Goal: Task Accomplishment & Management: Use online tool/utility

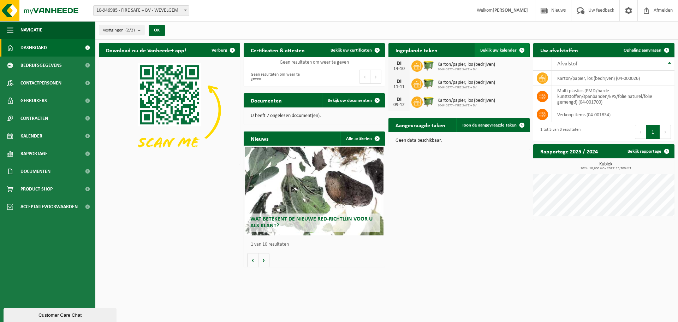
click at [501, 48] on span "Bekijk uw kalender" at bounding box center [498, 50] width 36 height 5
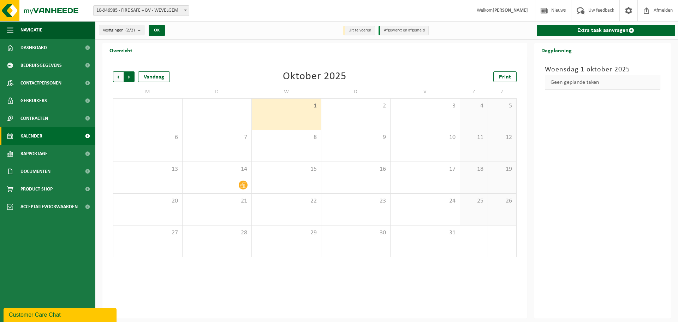
click at [116, 75] on span "Vorige" at bounding box center [118, 76] width 11 height 11
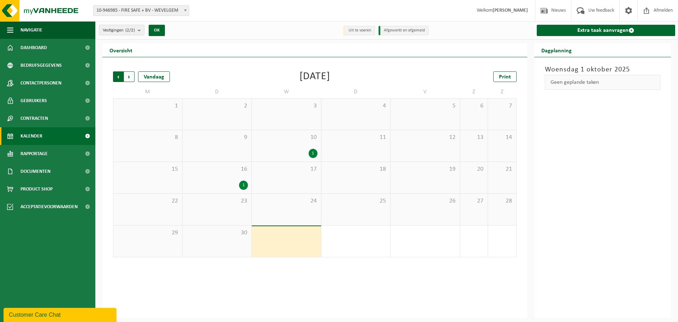
click at [130, 75] on span "Volgende" at bounding box center [129, 76] width 11 height 11
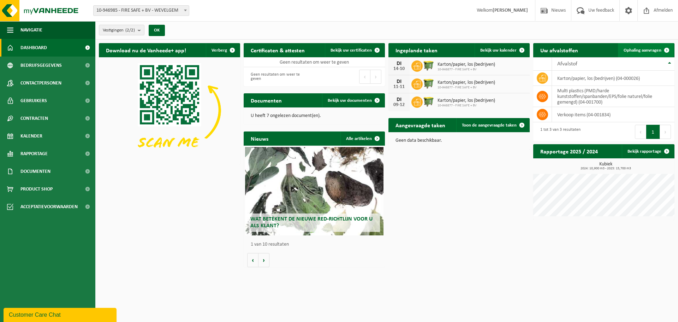
click at [644, 48] on span "Ophaling aanvragen" at bounding box center [642, 50] width 38 height 5
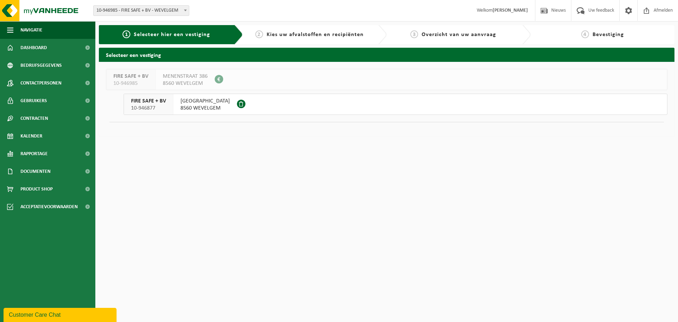
click at [193, 103] on span "NORMANDIESTRAAT" at bounding box center [204, 100] width 49 height 7
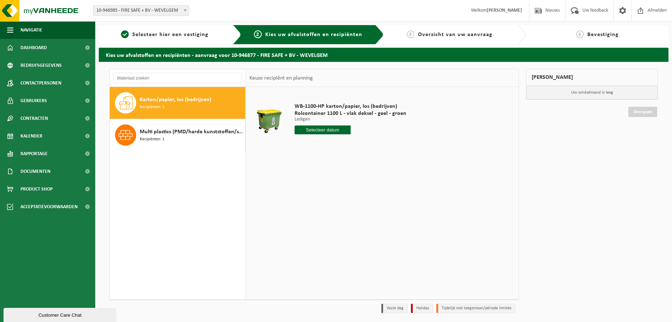
click at [187, 107] on div "Karton/papier, los (bedrijven) Recipiënten: 1" at bounding box center [192, 102] width 104 height 21
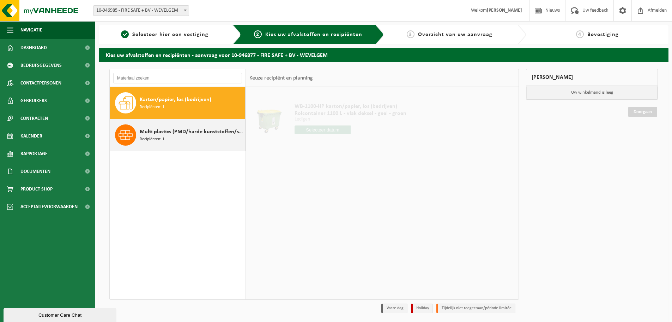
click at [162, 134] on span "Multi plastics (PMD/harde kunststoffen/spanbanden/EPS/folie naturel/folie gemen…" at bounding box center [192, 131] width 104 height 8
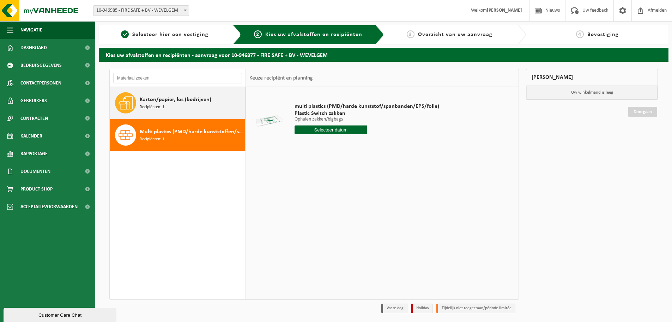
click at [172, 101] on span "Karton/papier, los (bedrijven)" at bounding box center [176, 99] width 72 height 8
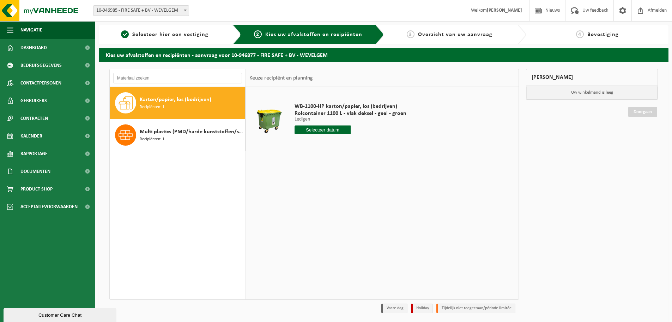
click at [313, 129] on input "text" at bounding box center [323, 129] width 56 height 9
click at [314, 178] on div "7" at bounding box center [313, 180] width 12 height 11
type input "Van 2025-10-07"
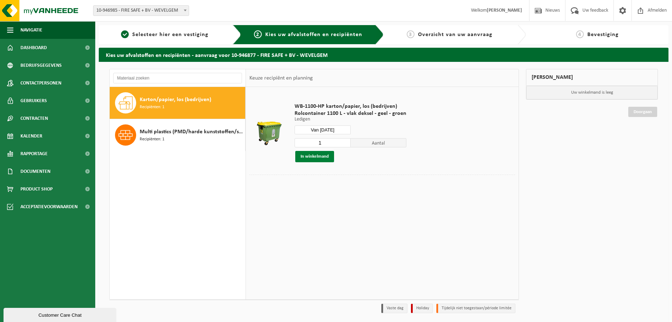
click at [312, 156] on button "In winkelmand" at bounding box center [314, 156] width 39 height 11
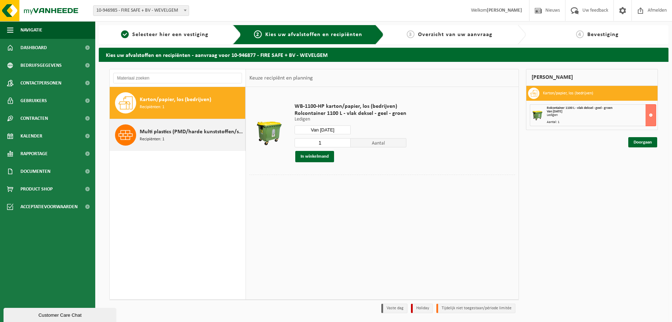
click at [175, 133] on span "Multi plastics (PMD/harde kunststoffen/spanbanden/EPS/folie naturel/folie gemen…" at bounding box center [192, 131] width 104 height 8
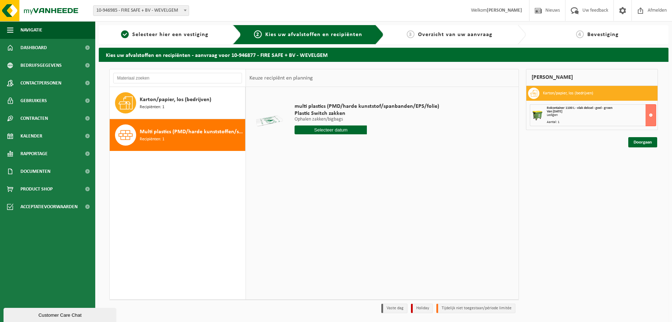
click at [331, 130] on input "text" at bounding box center [331, 129] width 72 height 9
click at [347, 183] on div "10" at bounding box center [351, 180] width 12 height 11
type input "Van 2025-10-10"
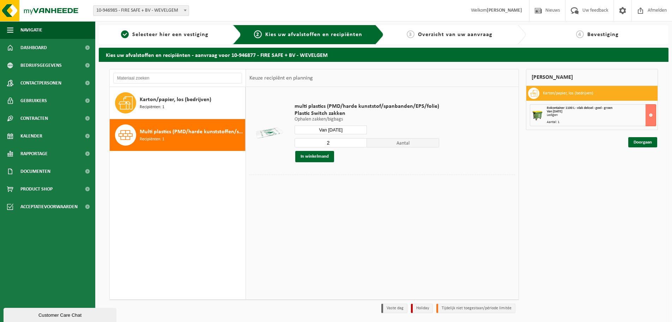
type input "2"
click at [361, 140] on input "2" at bounding box center [331, 142] width 72 height 9
click at [313, 157] on button "In winkelmand" at bounding box center [314, 156] width 39 height 11
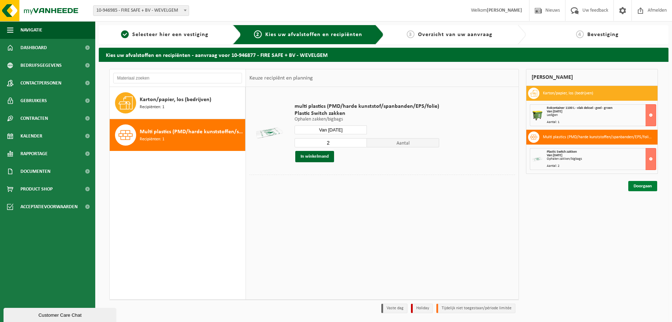
click at [642, 188] on link "Doorgaan" at bounding box center [643, 186] width 29 height 10
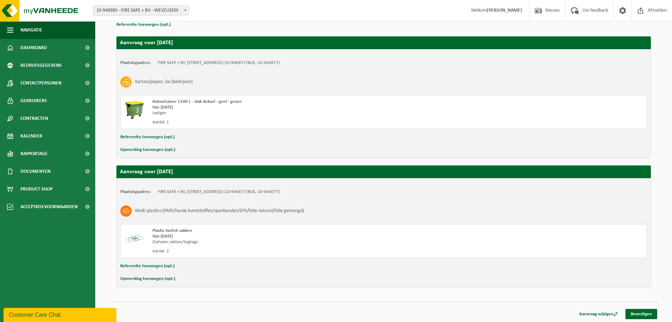
scroll to position [110, 0]
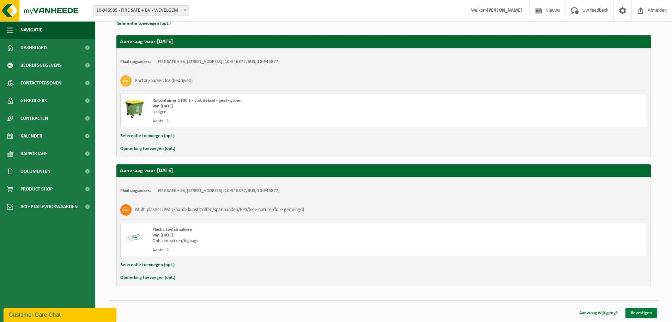
click at [643, 313] on link "Bevestigen" at bounding box center [642, 312] width 32 height 10
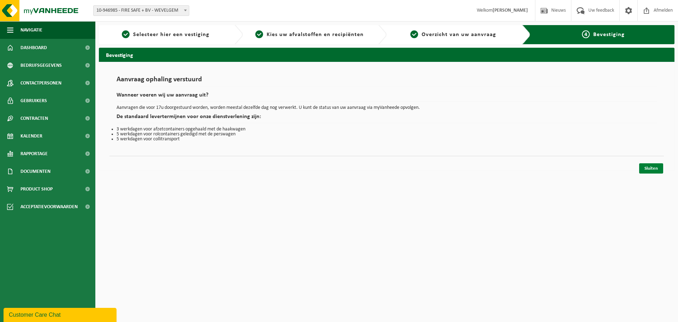
click at [650, 170] on link "Sluiten" at bounding box center [651, 168] width 24 height 10
